Goal: Task Accomplishment & Management: Use online tool/utility

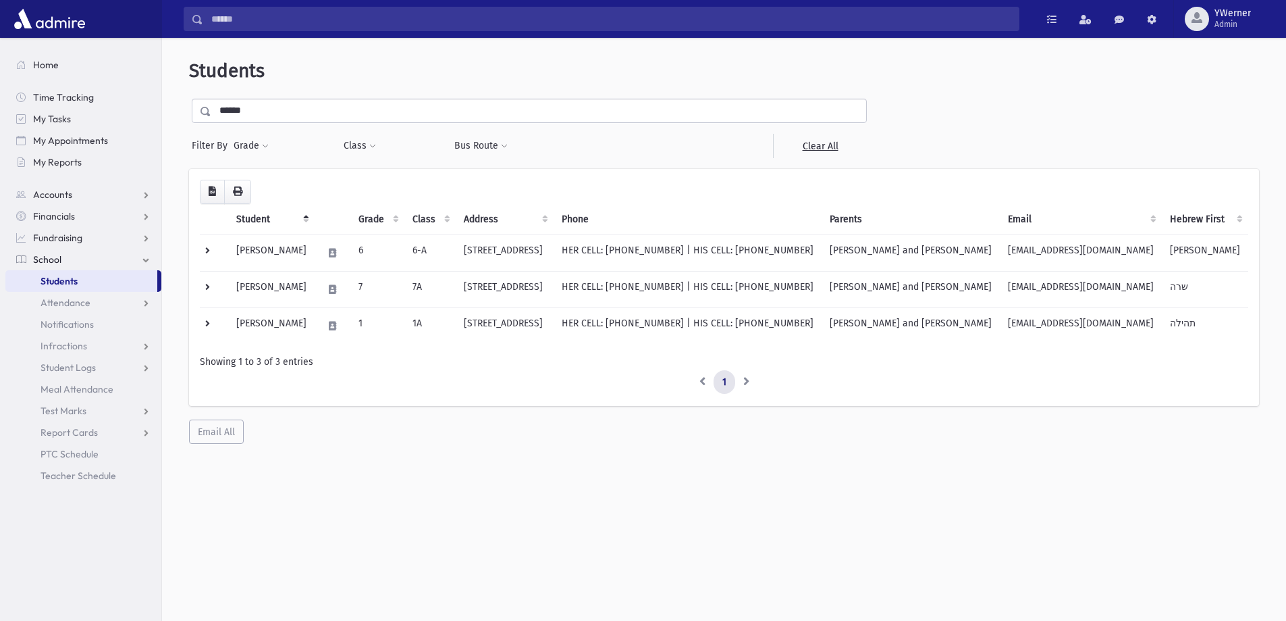
drag, startPoint x: 282, startPoint y: 100, endPoint x: 238, endPoint y: 107, distance: 43.7
click at [262, 103] on input "******" at bounding box center [538, 111] width 655 height 24
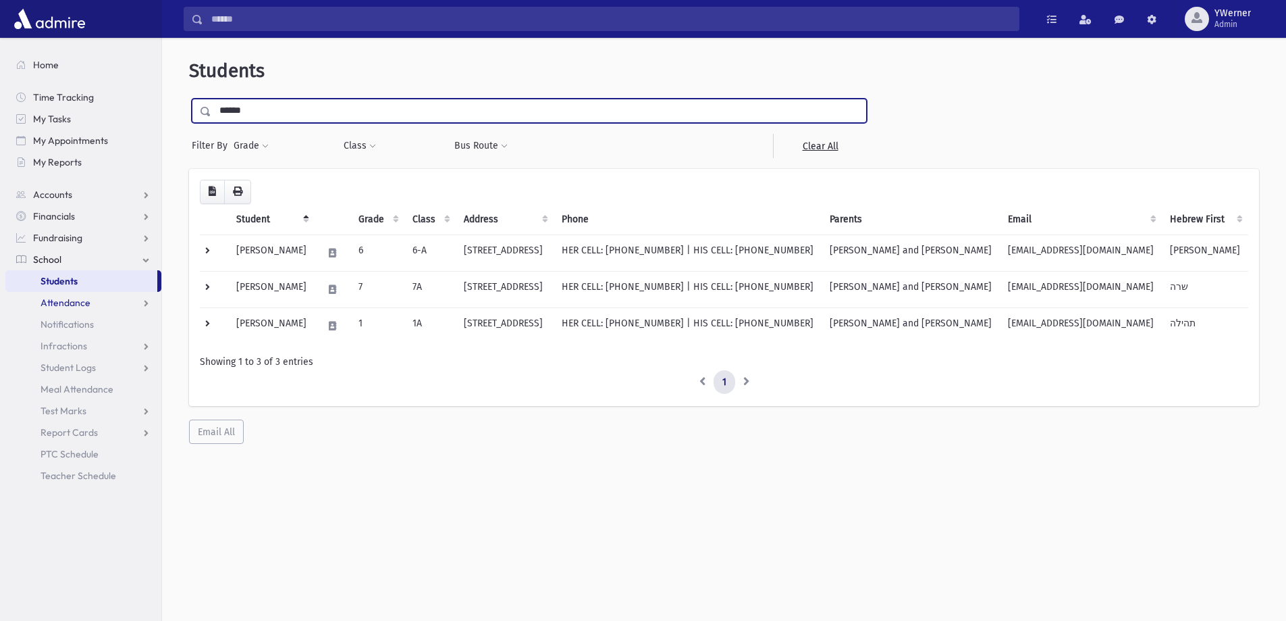
click at [59, 303] on span "Attendance" at bounding box center [66, 302] width 50 height 12
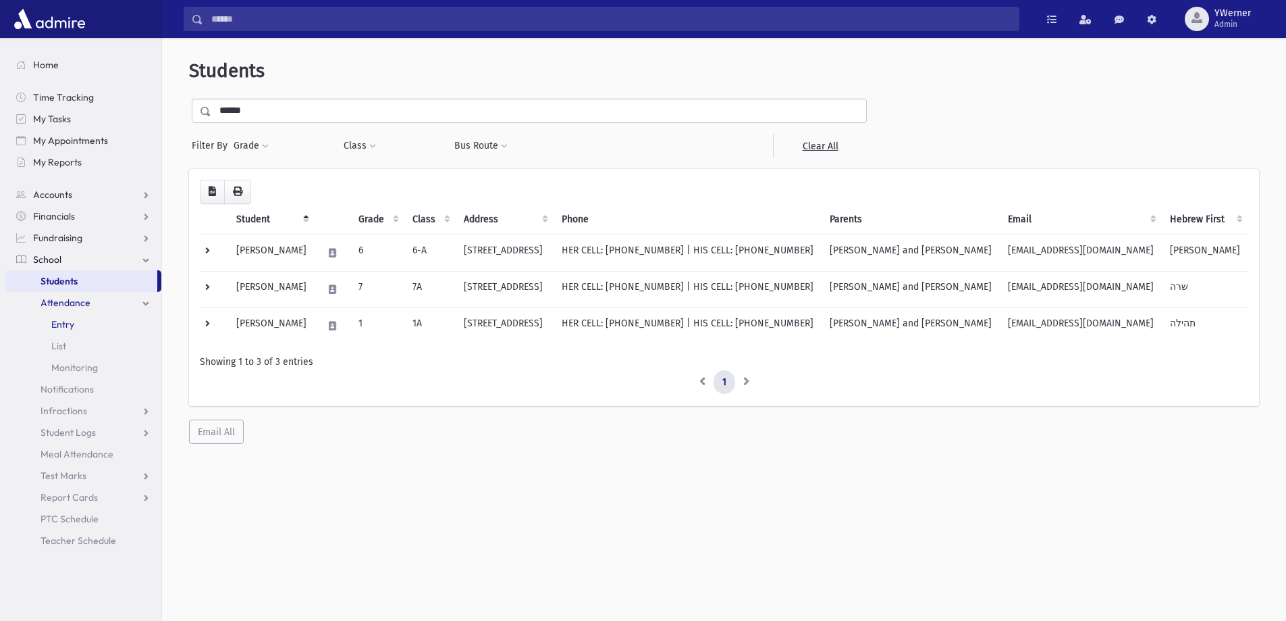
click at [58, 323] on span "Entry" at bounding box center [62, 324] width 23 height 12
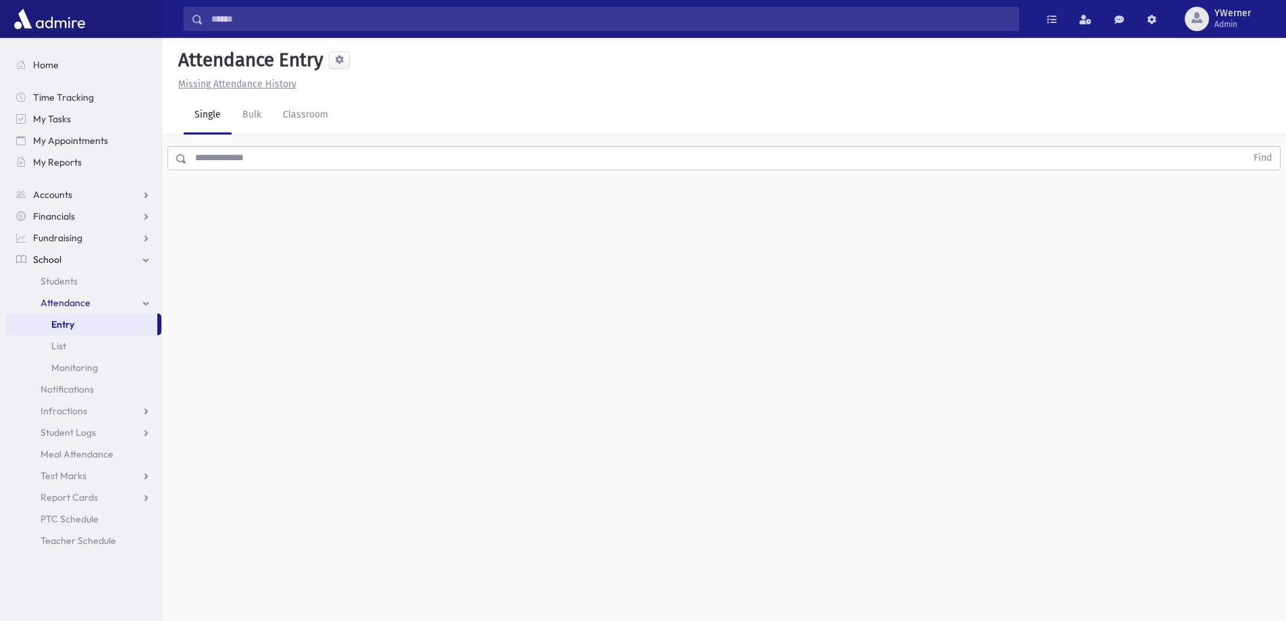
click at [217, 159] on input "text" at bounding box center [717, 158] width 1060 height 24
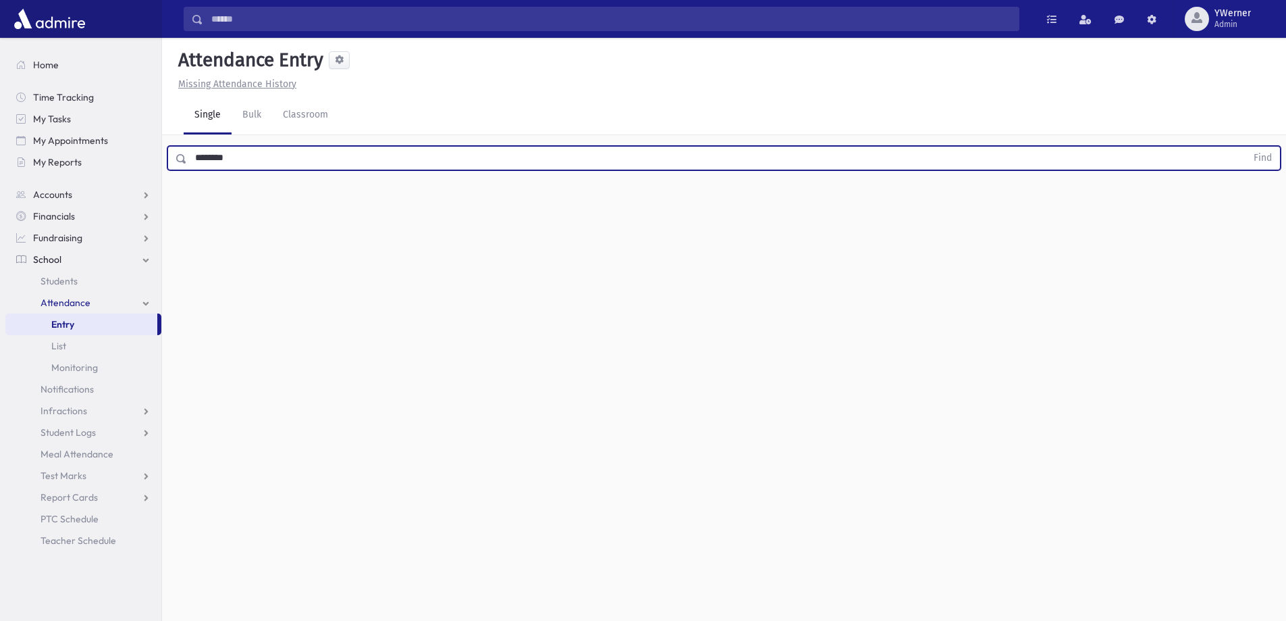
click at [1246, 147] on button "Find" at bounding box center [1263, 158] width 34 height 23
click at [660, 197] on span "Late" at bounding box center [662, 201] width 19 height 14
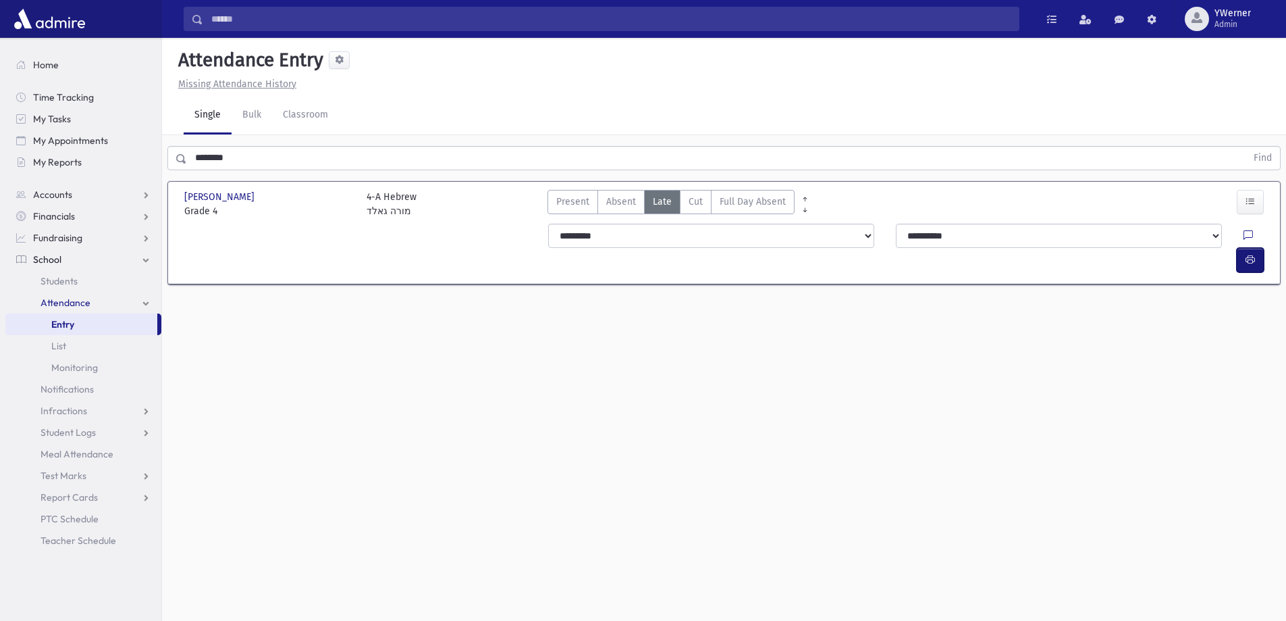
click at [1252, 254] on icon "button" at bounding box center [1250, 259] width 9 height 11
click at [1246, 254] on icon "button" at bounding box center [1250, 259] width 9 height 11
click at [1255, 248] on button "button" at bounding box center [1250, 260] width 27 height 24
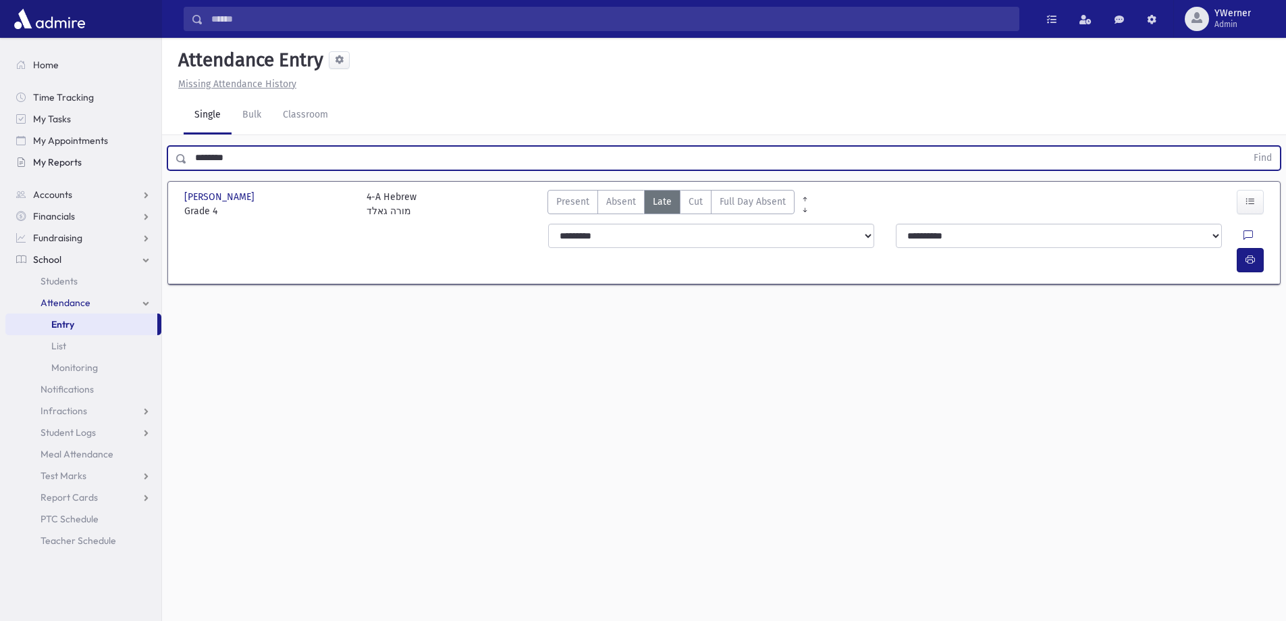
drag, startPoint x: 255, startPoint y: 163, endPoint x: 46, endPoint y: 163, distance: 208.7
click at [46, 163] on div "Search Results All Accounts" at bounding box center [643, 325] width 1286 height 651
type input "*****"
click at [1246, 147] on button "Find" at bounding box center [1263, 158] width 34 height 23
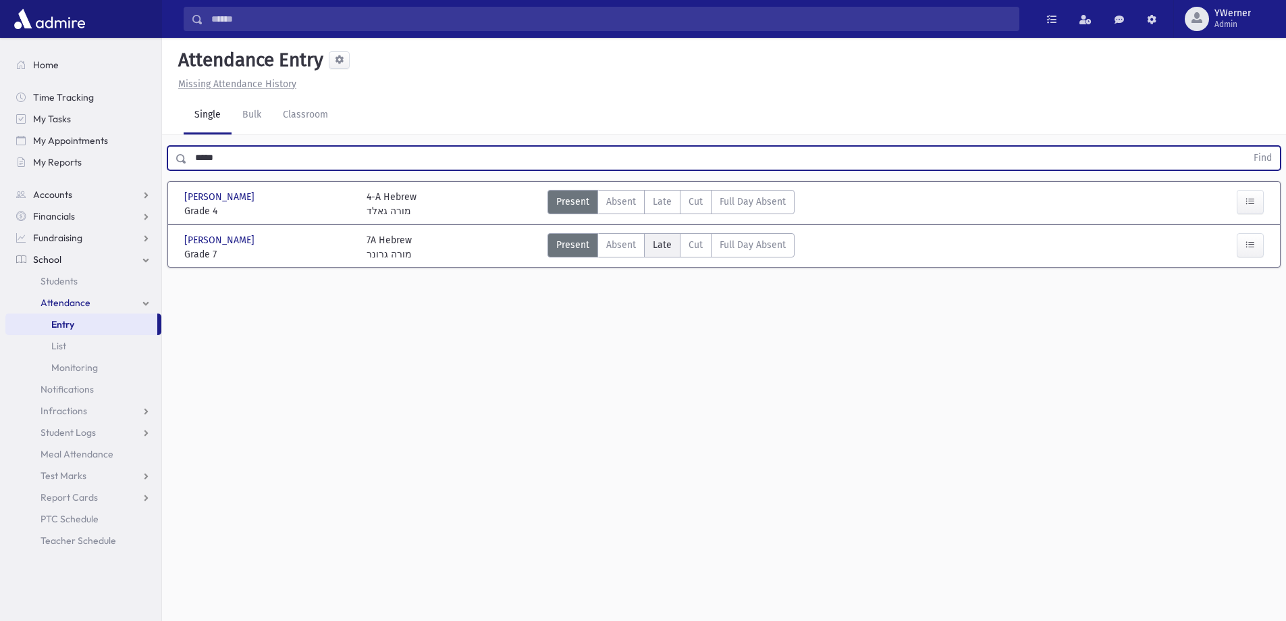
click at [659, 245] on span "Late" at bounding box center [662, 245] width 19 height 14
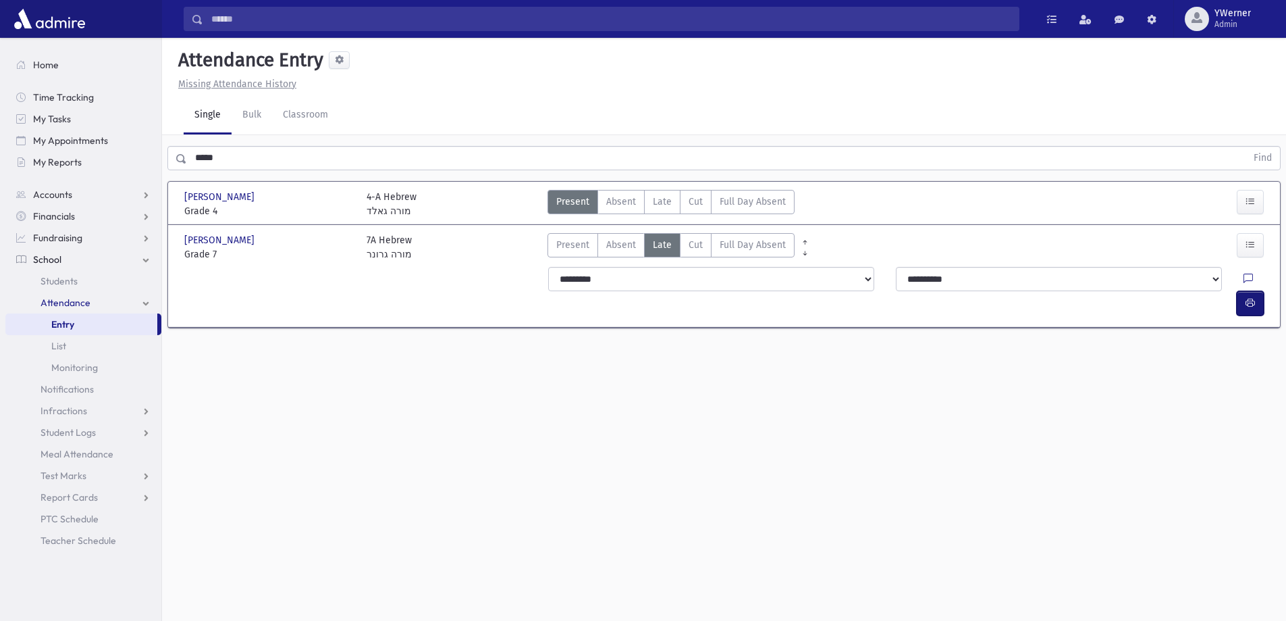
click at [1261, 291] on button "button" at bounding box center [1250, 303] width 27 height 24
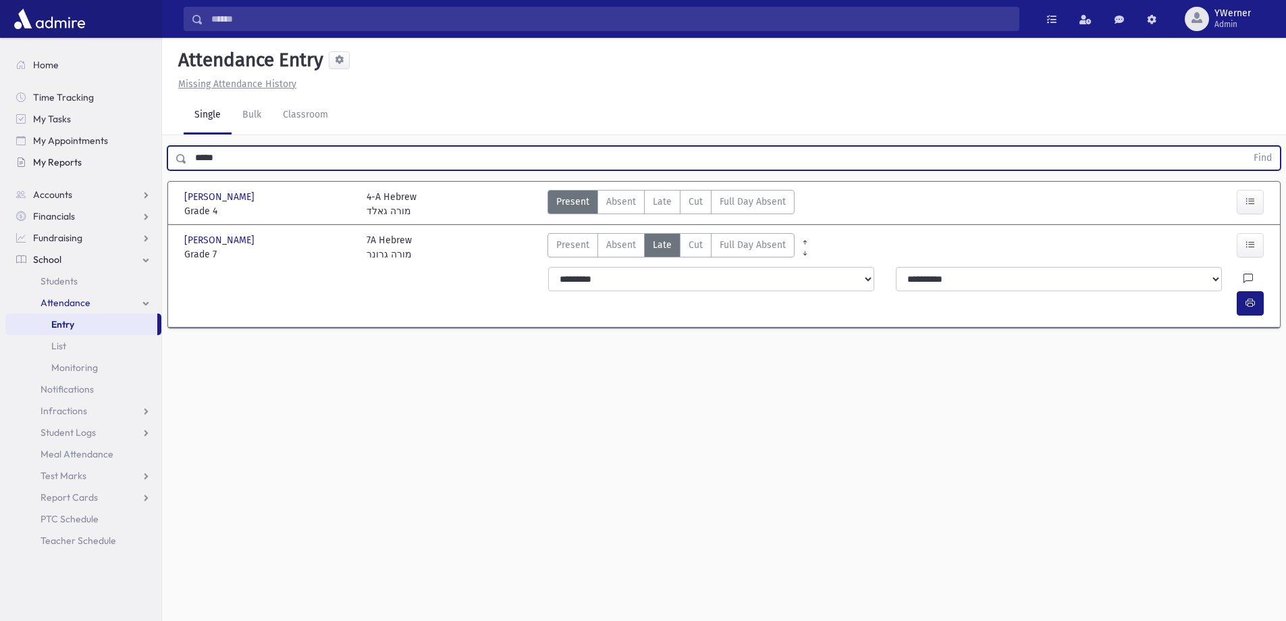
drag, startPoint x: 268, startPoint y: 164, endPoint x: 88, endPoint y: 152, distance: 180.0
click at [88, 152] on div "Search Results All Accounts" at bounding box center [643, 325] width 1286 height 651
type input "******"
click at [1246, 147] on button "Find" at bounding box center [1263, 158] width 34 height 23
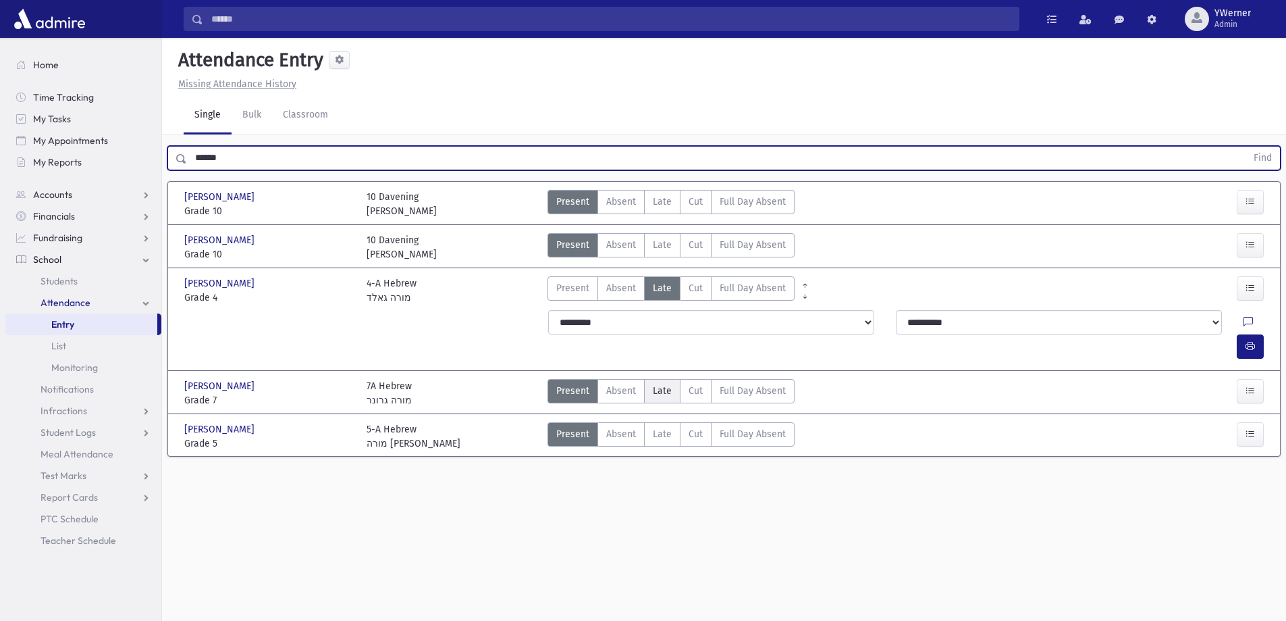
click at [650, 379] on label "Late L" at bounding box center [662, 391] width 36 height 24
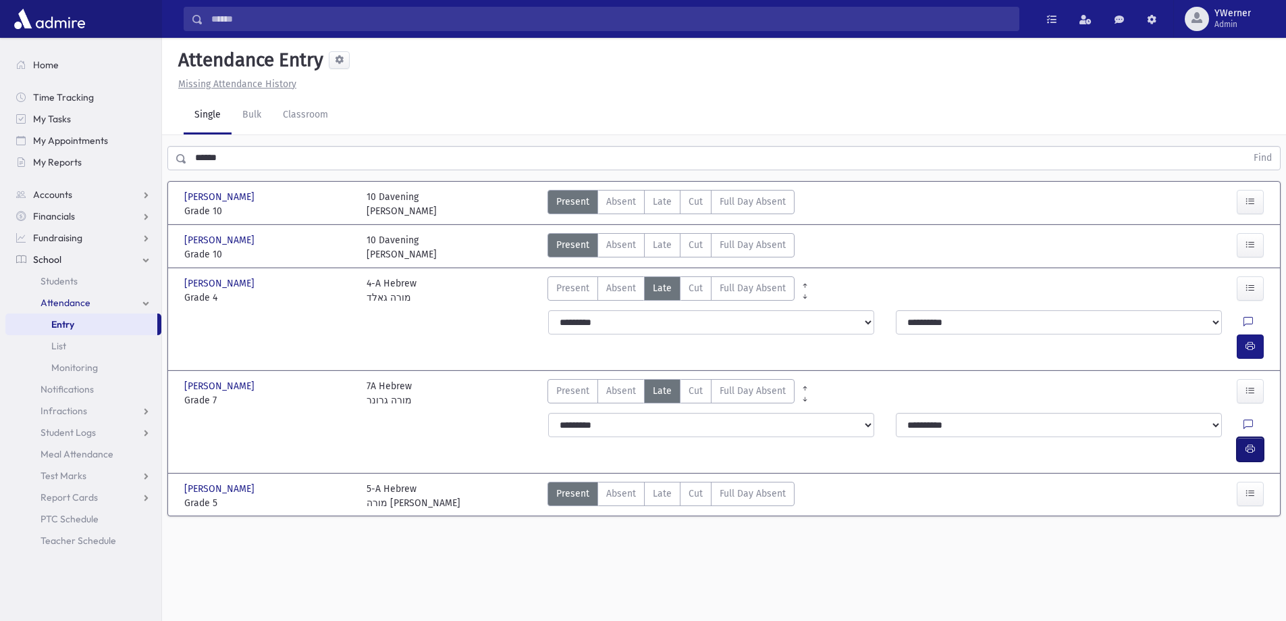
click at [1249, 443] on icon "button" at bounding box center [1250, 448] width 9 height 11
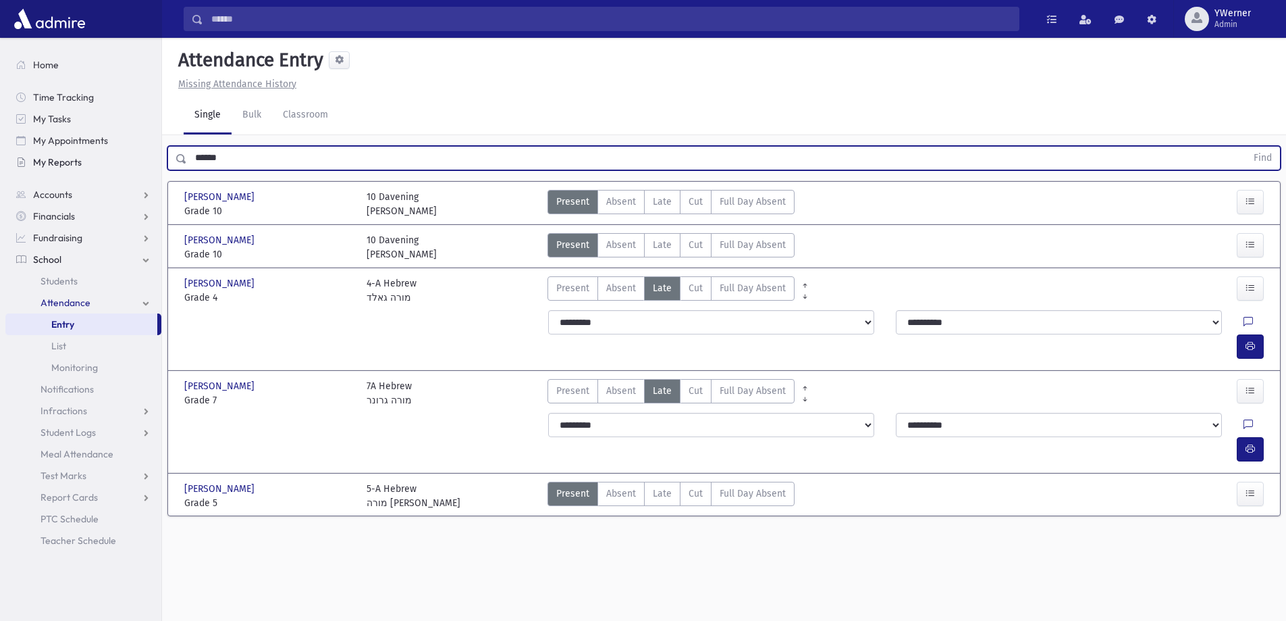
drag, startPoint x: 273, startPoint y: 153, endPoint x: 108, endPoint y: 155, distance: 165.5
click at [108, 155] on div "Search Results All Accounts" at bounding box center [643, 325] width 1286 height 651
